Goal: Transaction & Acquisition: Purchase product/service

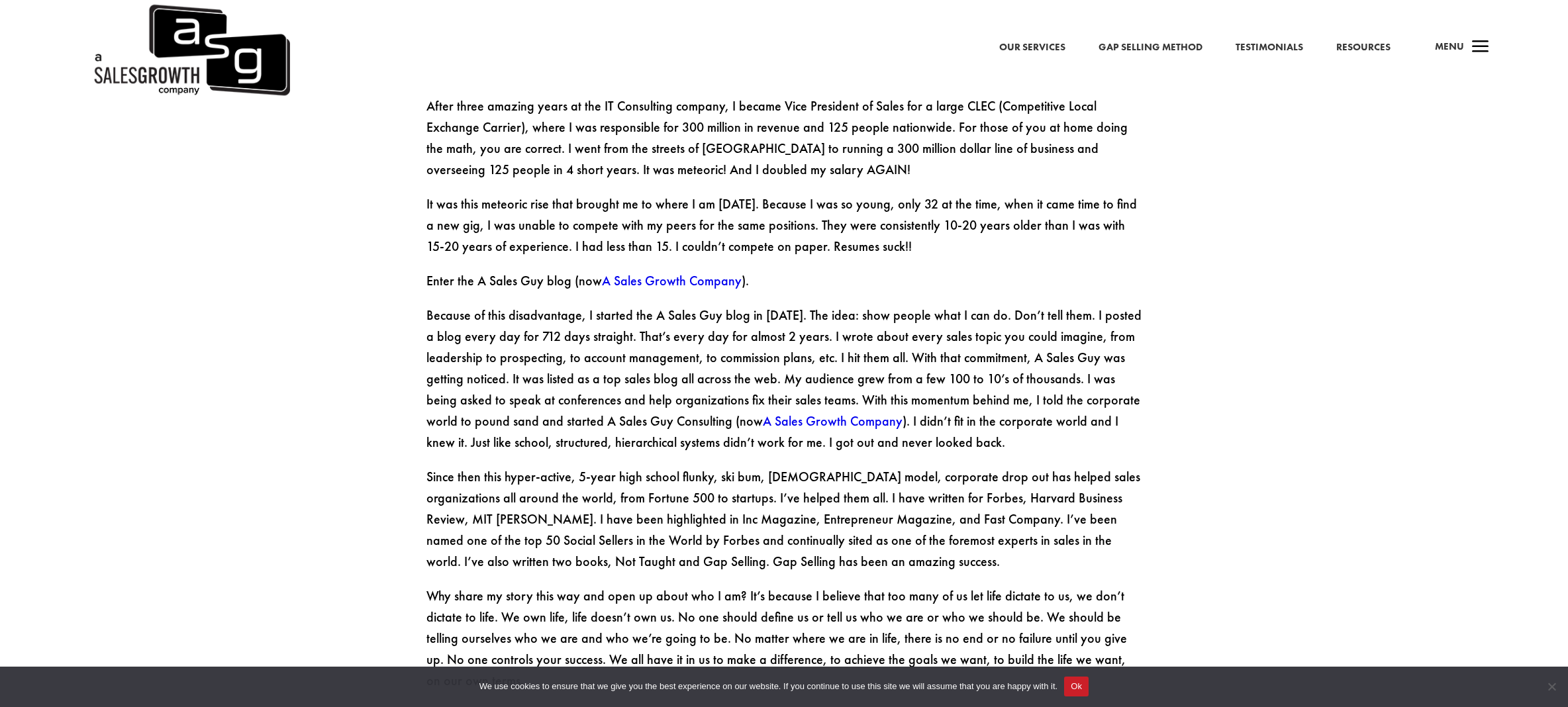
scroll to position [2116, 0]
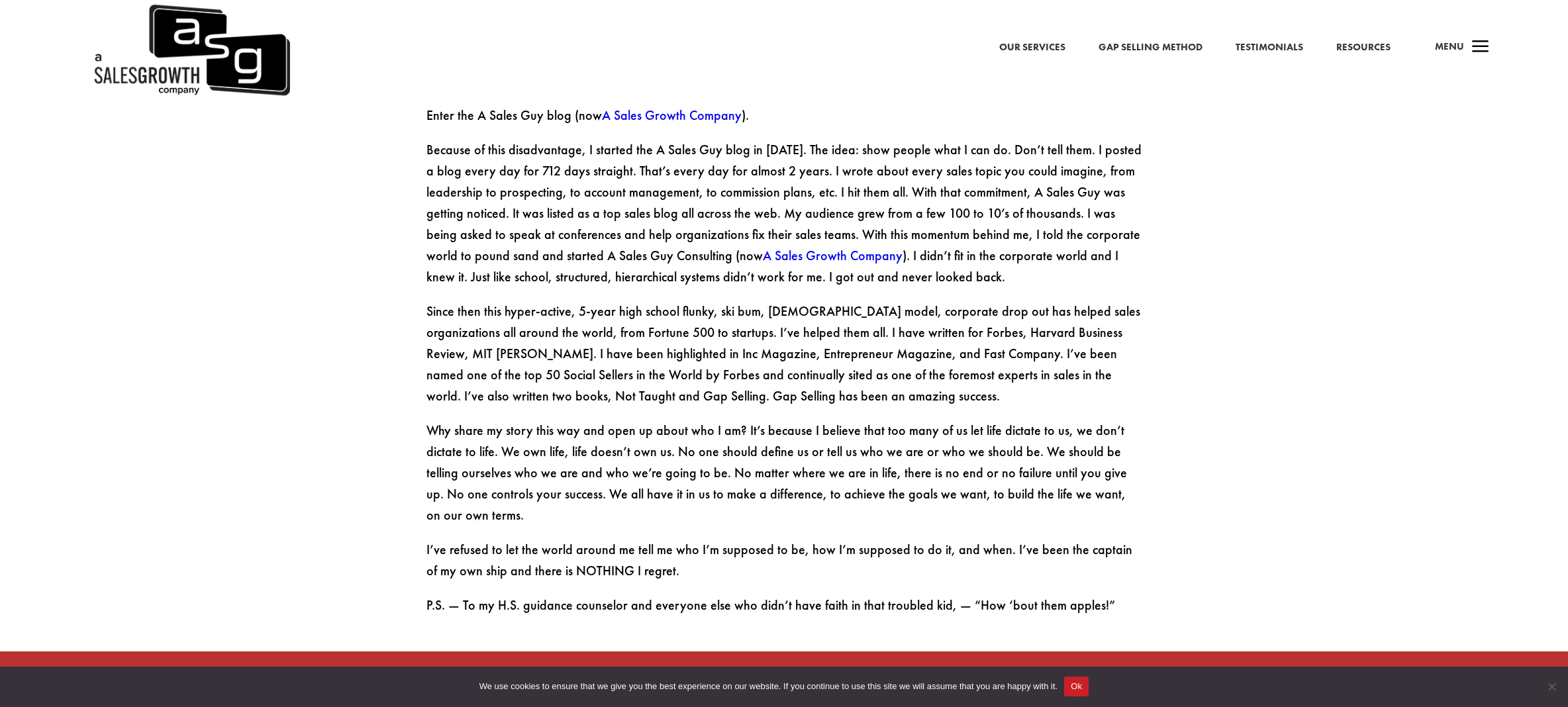
click at [1481, 47] on span "a" at bounding box center [1480, 47] width 27 height 27
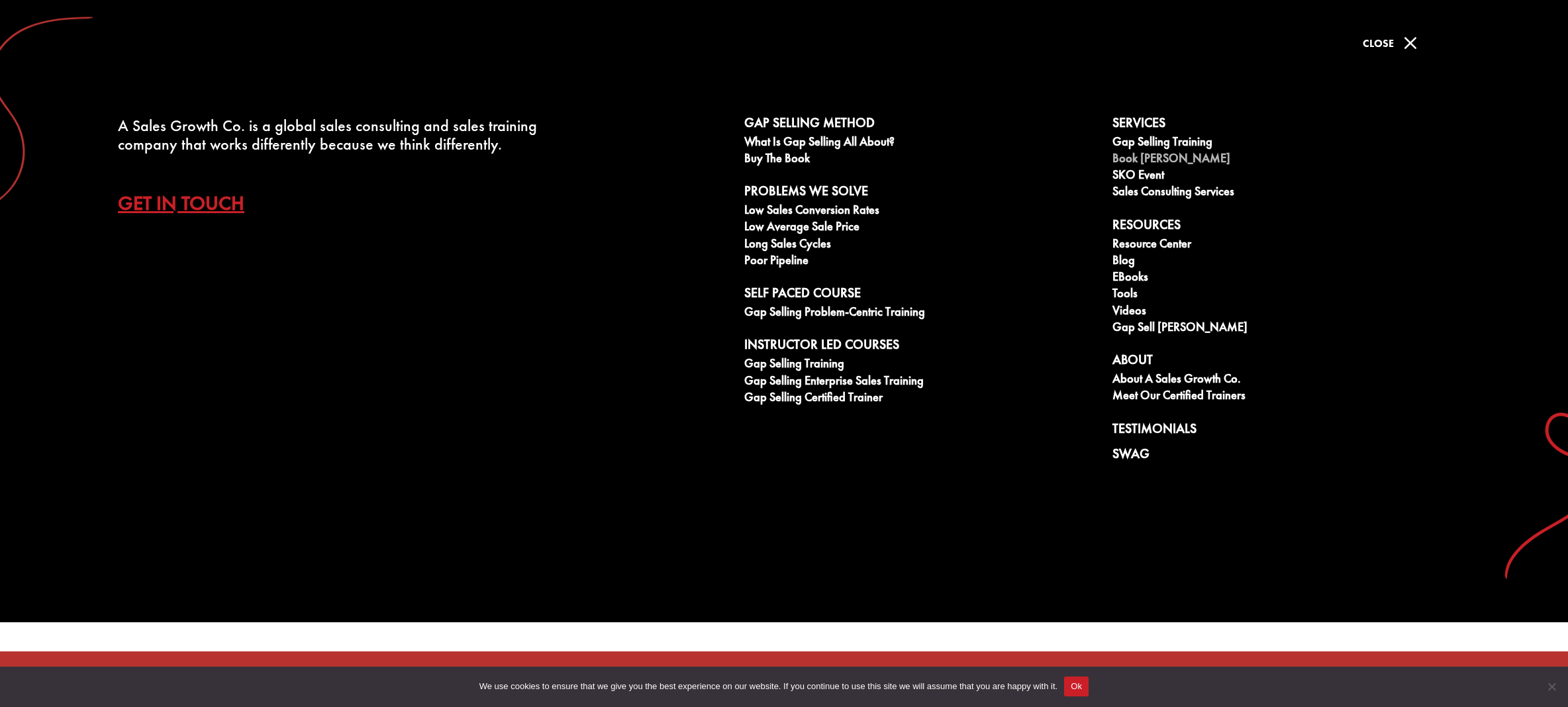
click at [1167, 159] on link "Book [PERSON_NAME]" at bounding box center [1289, 160] width 353 height 17
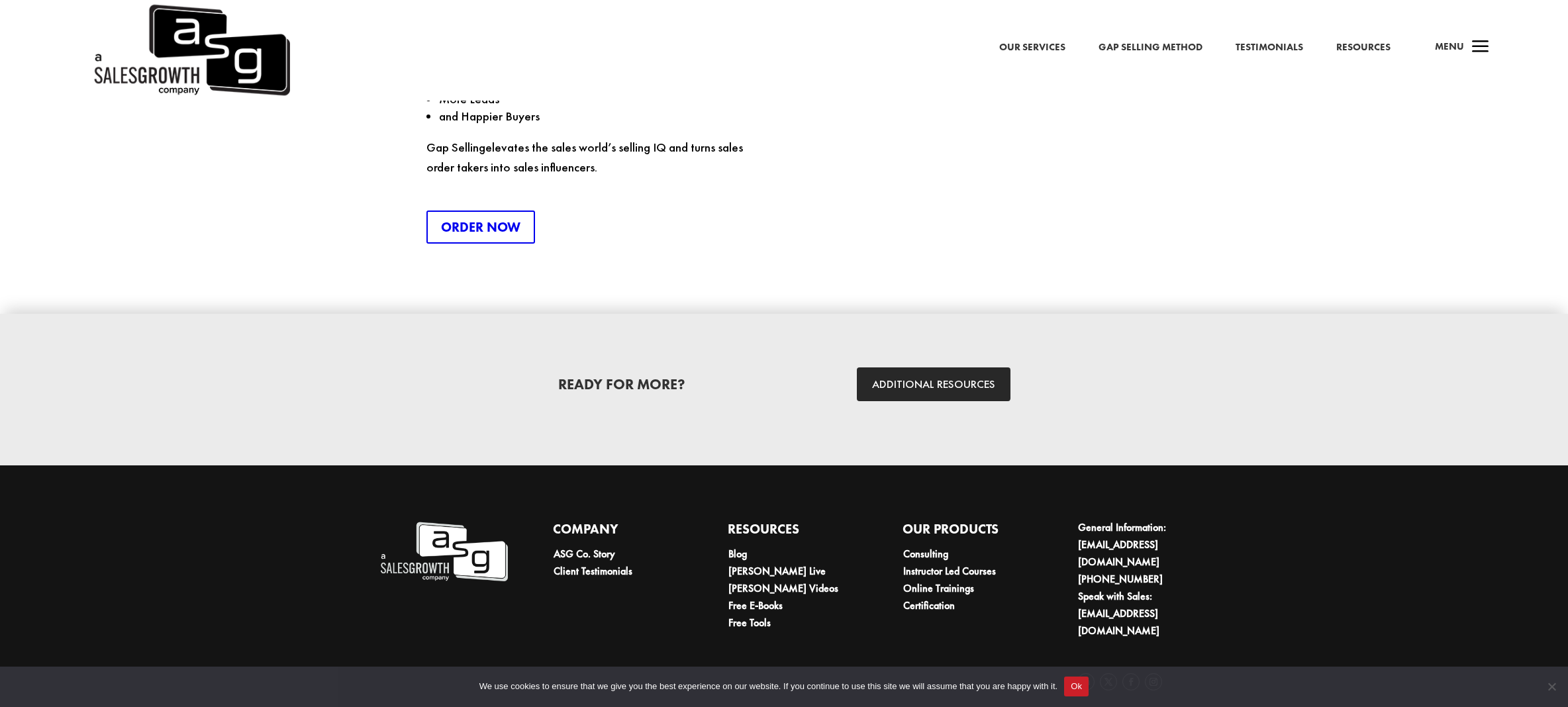
scroll to position [1996, 0]
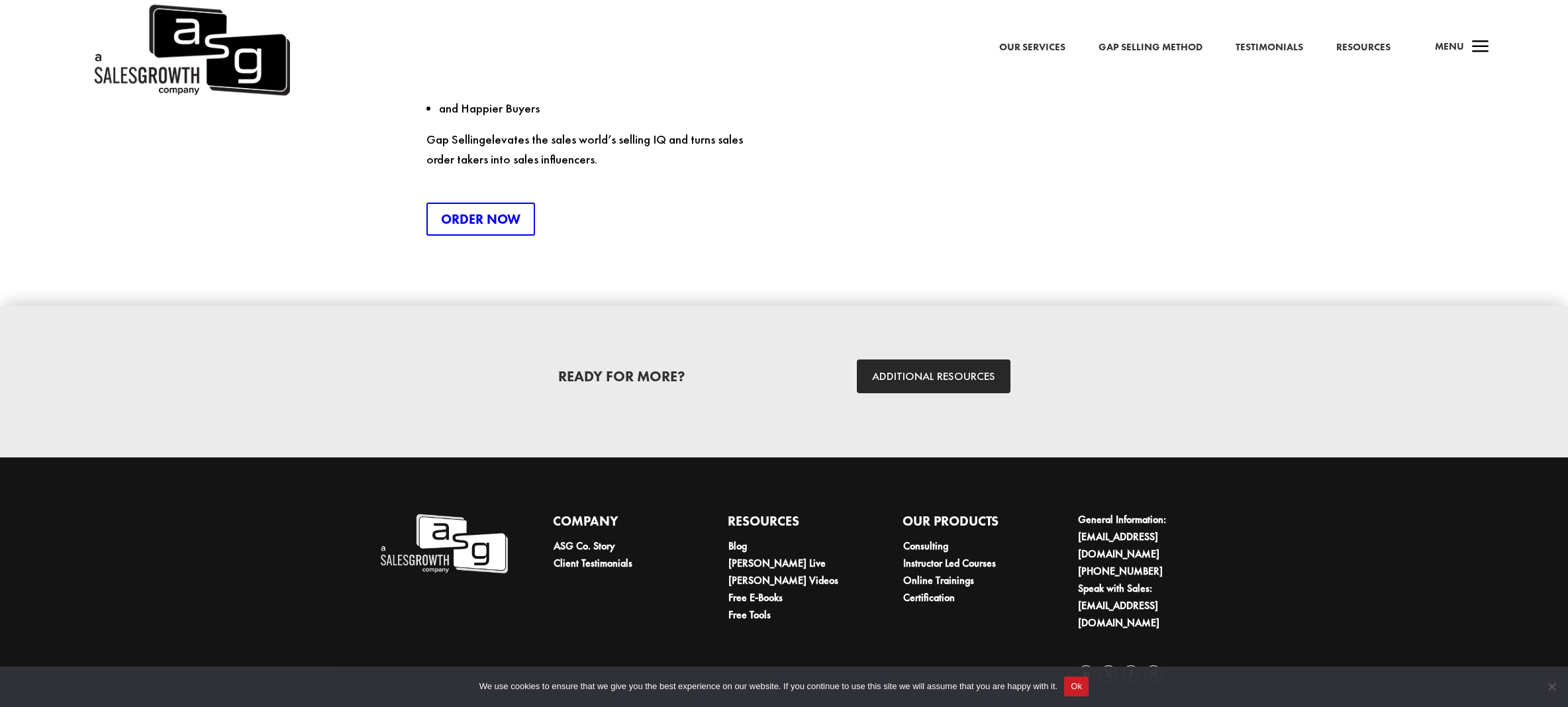
click at [1485, 48] on span "a" at bounding box center [1480, 47] width 27 height 27
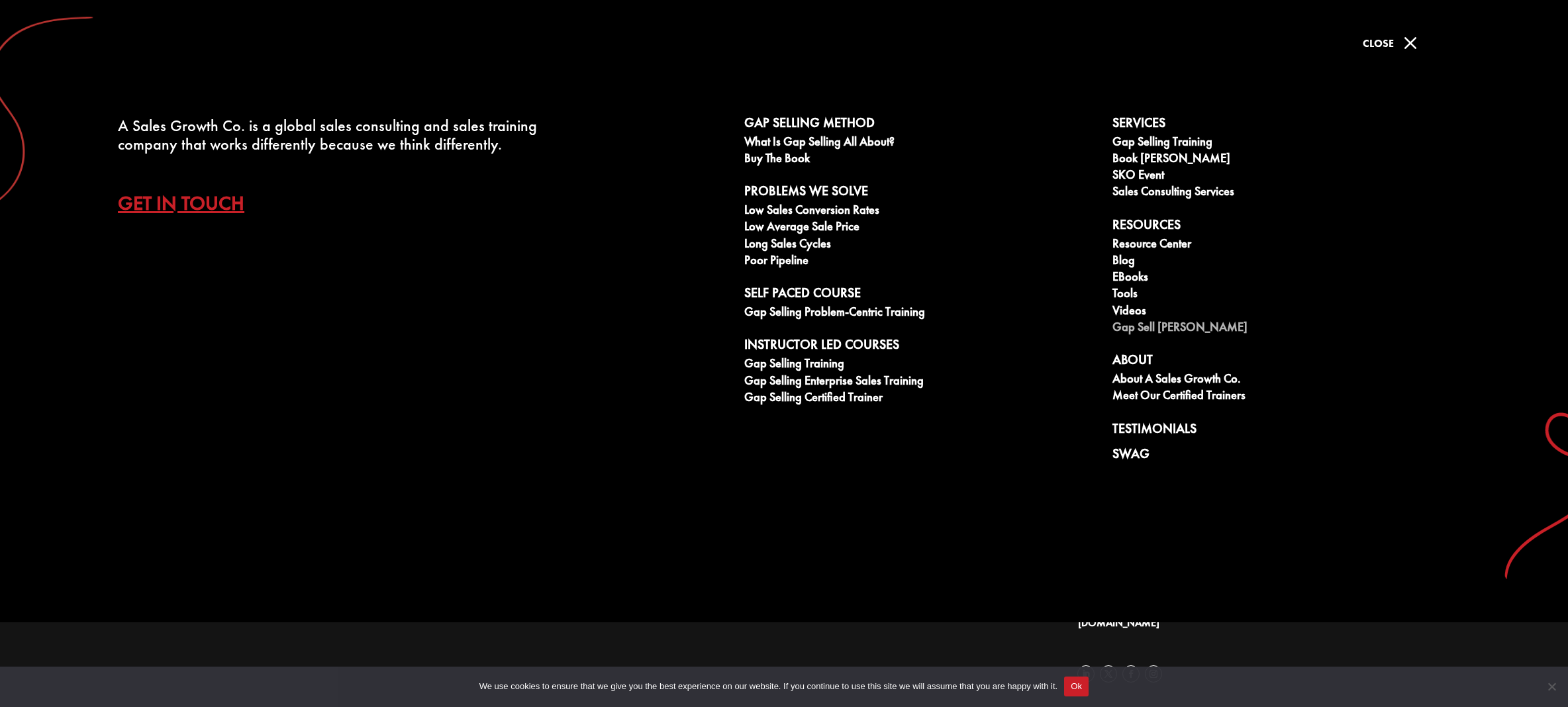
click at [1164, 326] on link "Gap Sell [PERSON_NAME]" at bounding box center [1289, 329] width 353 height 17
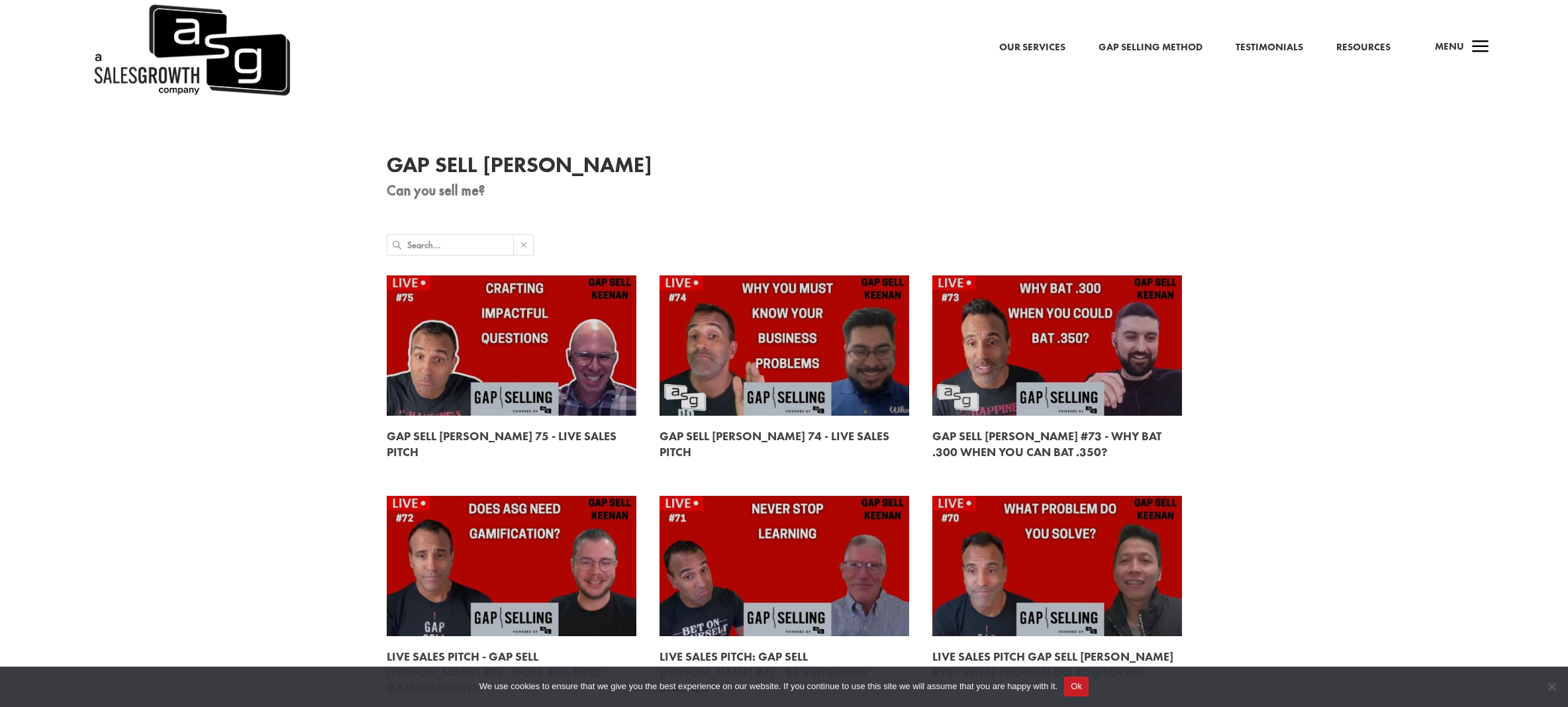
click at [1006, 42] on link "Our Services" at bounding box center [1032, 48] width 66 height 17
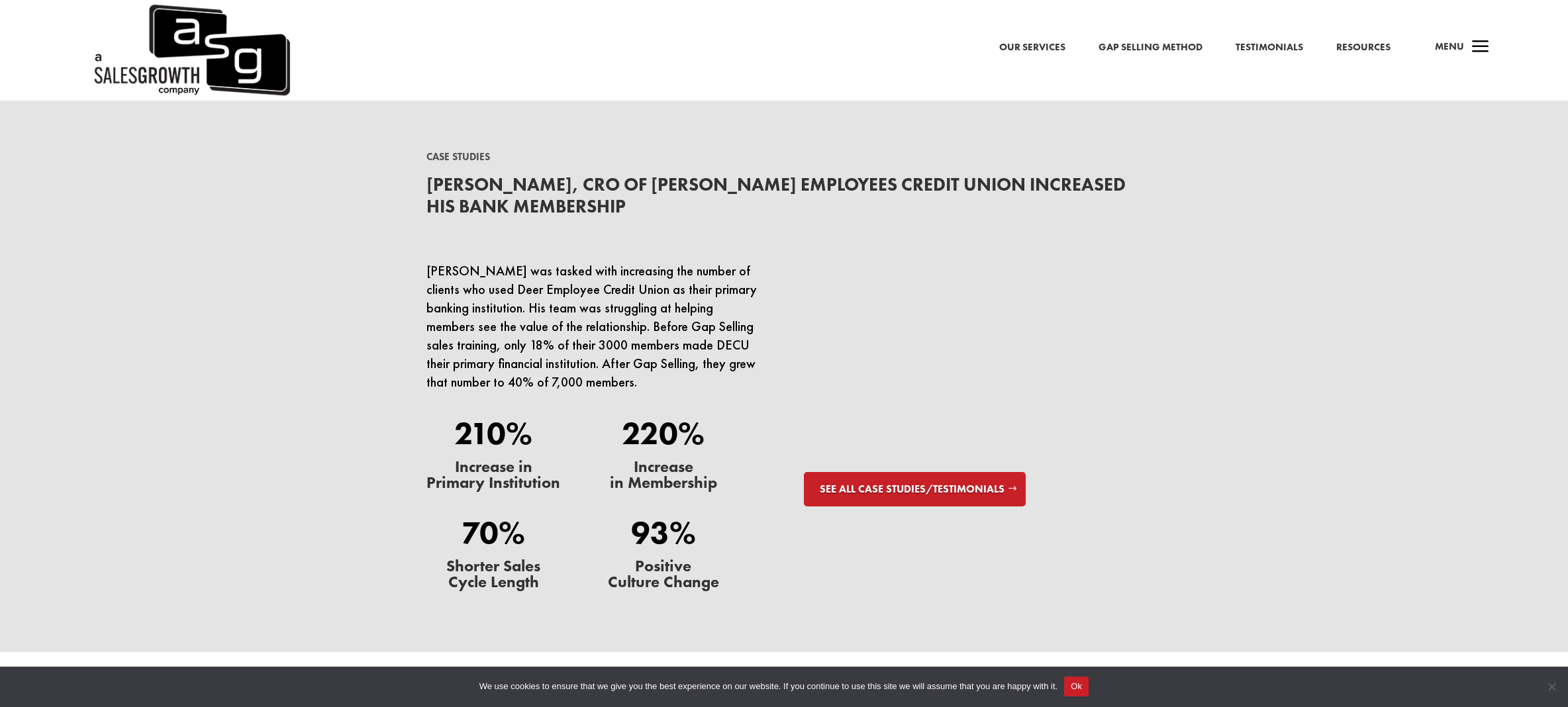
scroll to position [4113, 0]
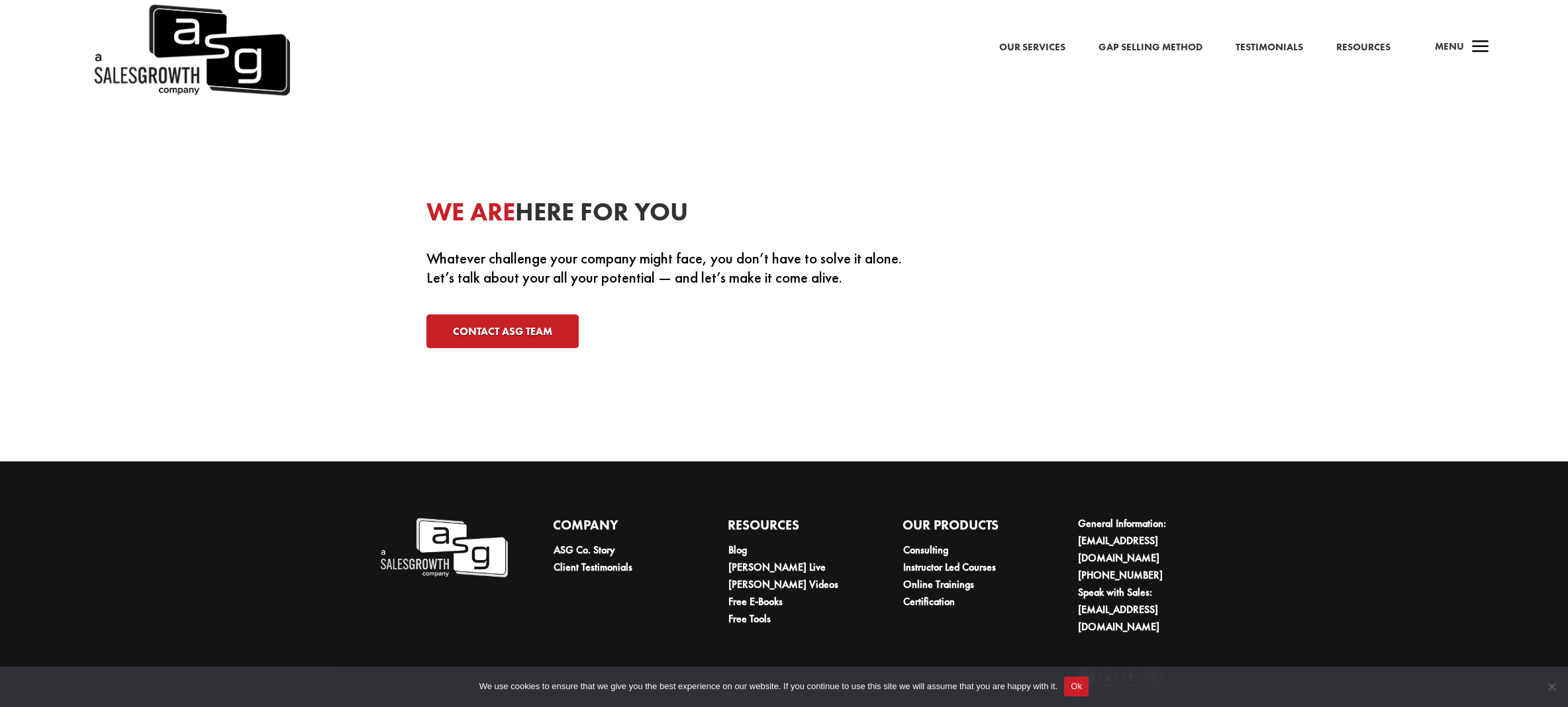
click at [1088, 669] on link "Follow" at bounding box center [1086, 677] width 17 height 17
click at [1475, 45] on span "a" at bounding box center [1480, 47] width 27 height 27
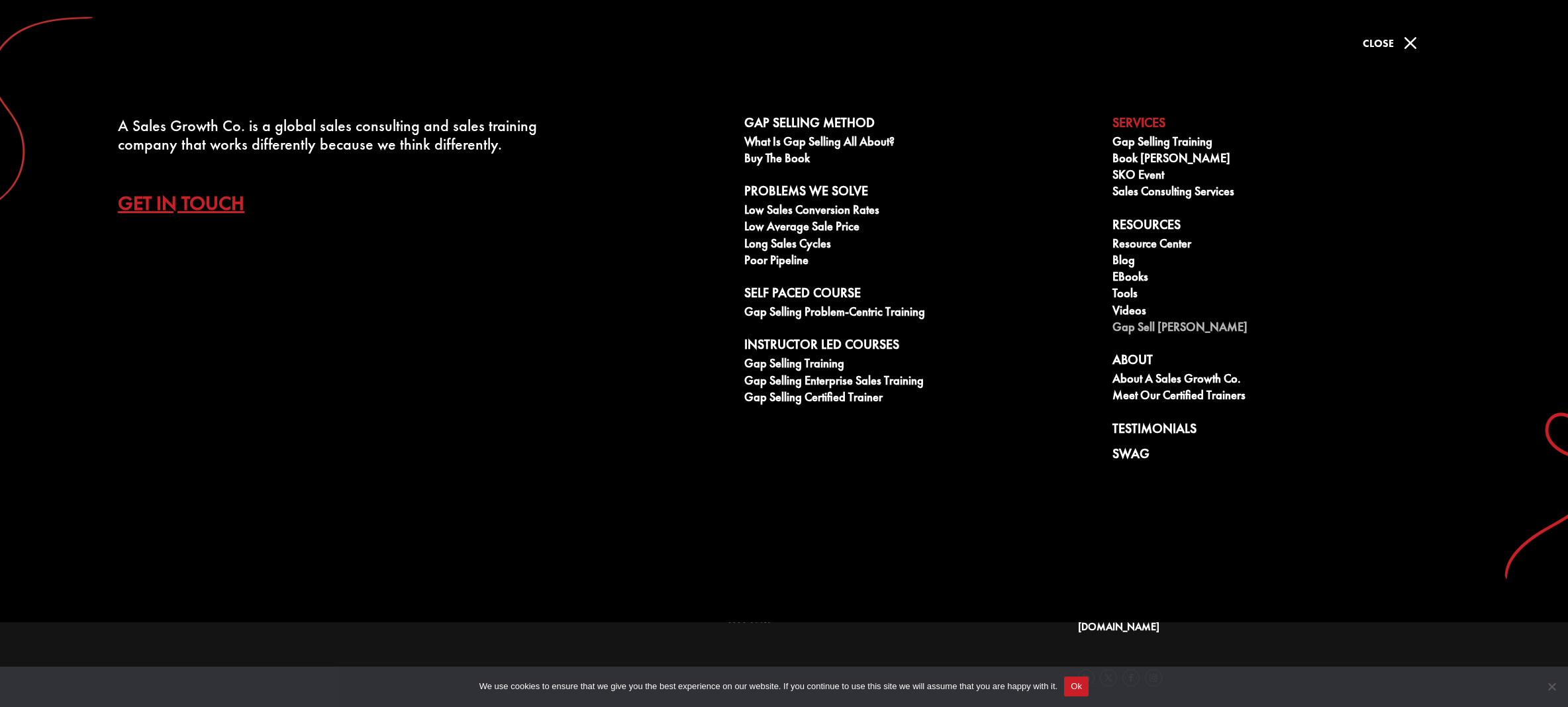
click at [1154, 324] on link "Gap Sell [PERSON_NAME]" at bounding box center [1289, 329] width 353 height 17
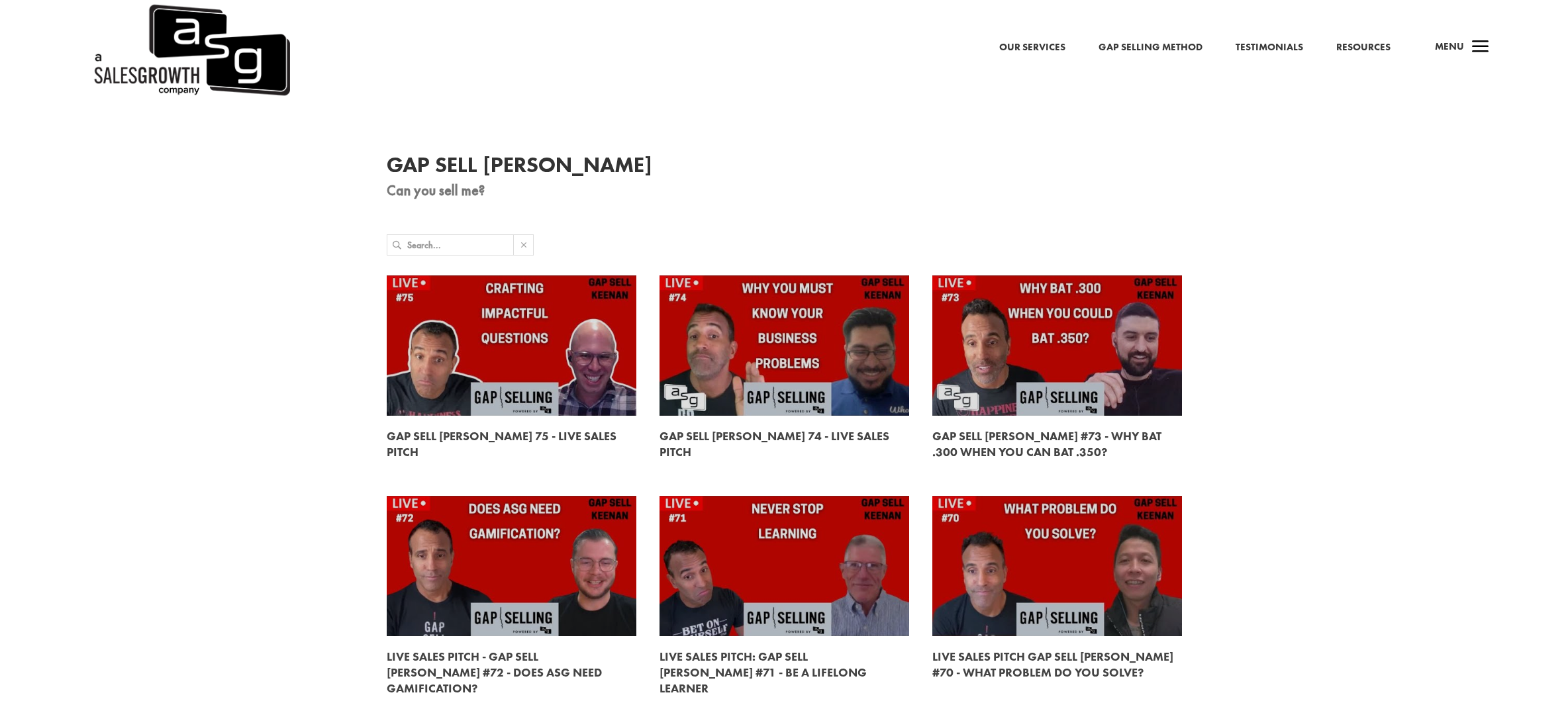
click at [1468, 39] on span "a" at bounding box center [1480, 47] width 27 height 27
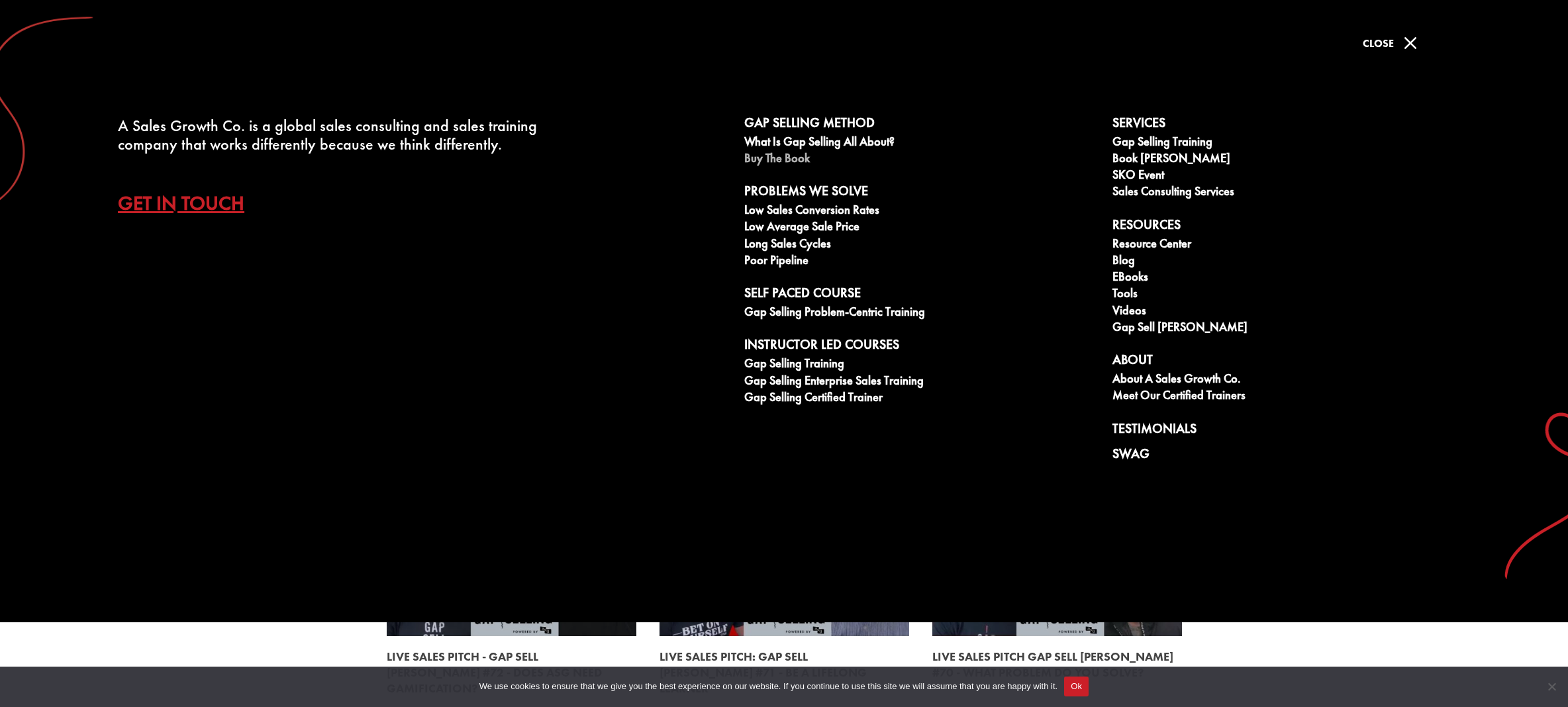
click at [790, 159] on link "Buy The Book" at bounding box center [920, 160] width 353 height 17
